Goal: Information Seeking & Learning: Learn about a topic

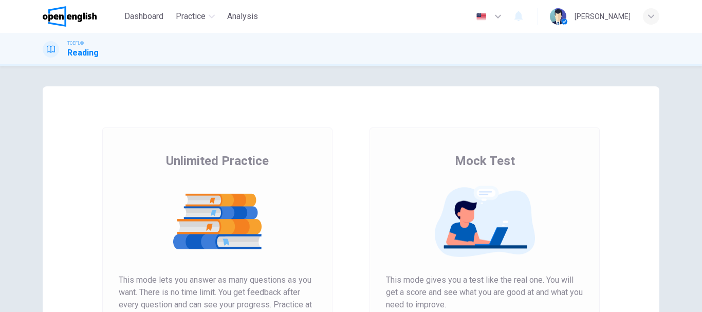
click at [244, 225] on img at bounding box center [217, 222] width 197 height 72
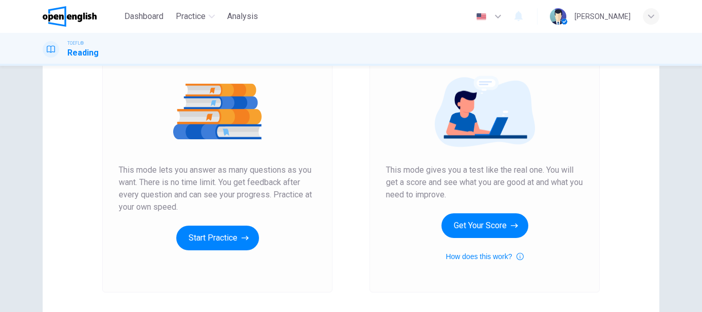
scroll to position [111, 0]
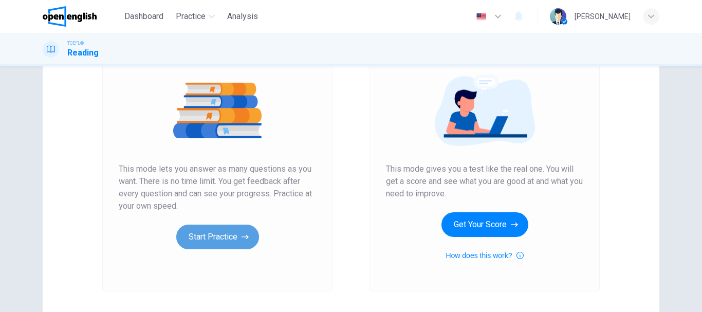
click at [204, 235] on button "Start Practice" at bounding box center [217, 237] width 83 height 25
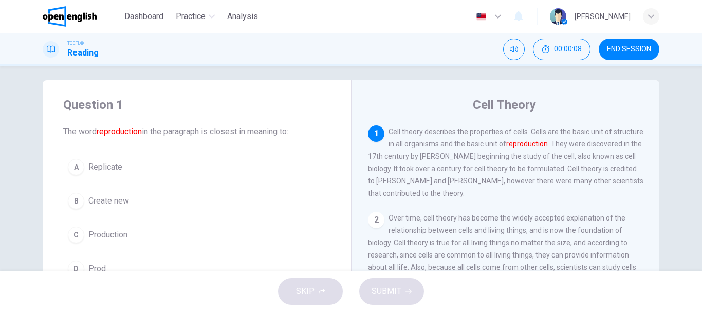
scroll to position [7, 0]
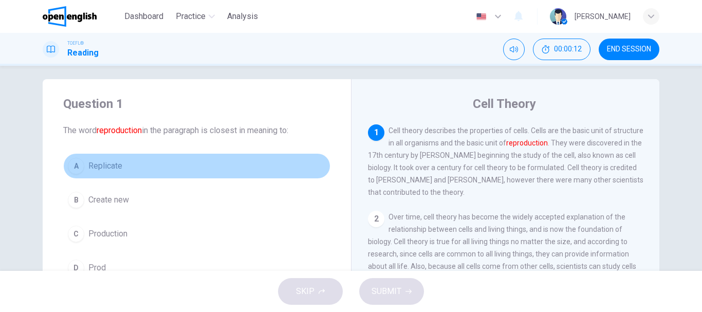
click at [104, 165] on span "Replicate" at bounding box center [105, 166] width 34 height 12
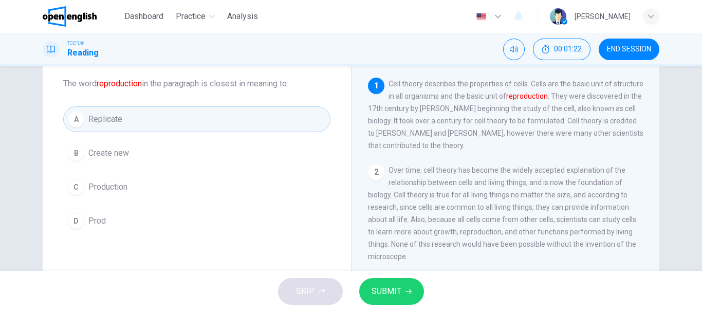
scroll to position [53, 0]
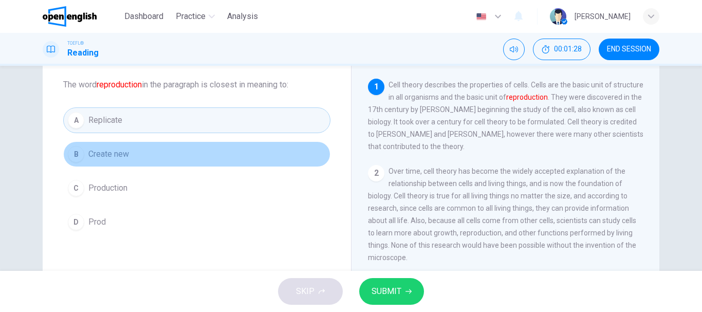
click at [141, 157] on button "B Create new" at bounding box center [196, 154] width 267 height 26
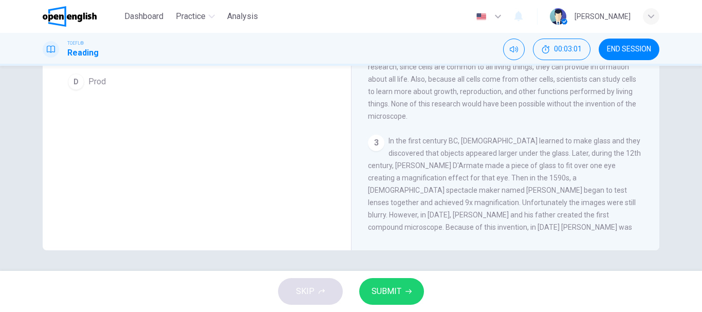
scroll to position [0, 0]
click at [624, 44] on button "END SESSION" at bounding box center [629, 50] width 61 height 22
